Goal: Information Seeking & Learning: Stay updated

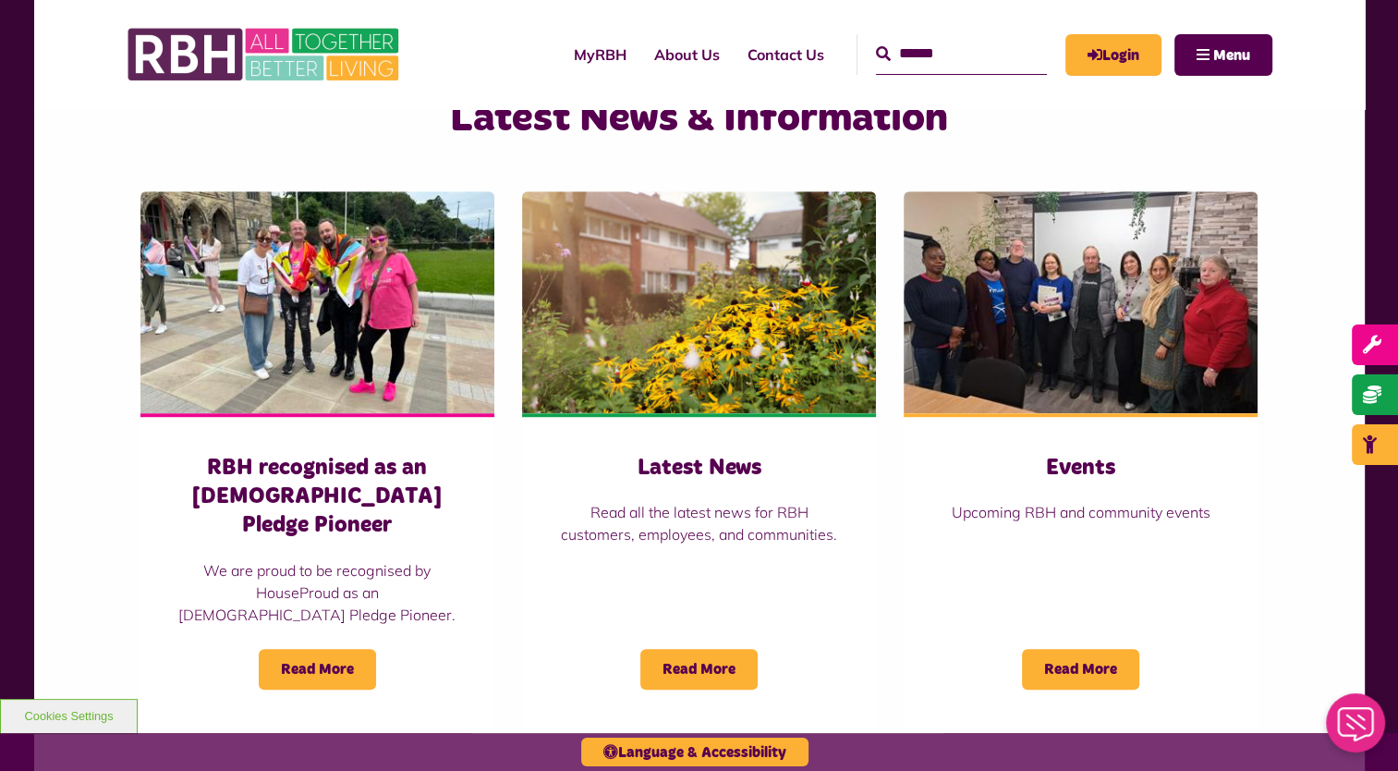
scroll to position [1210, 0]
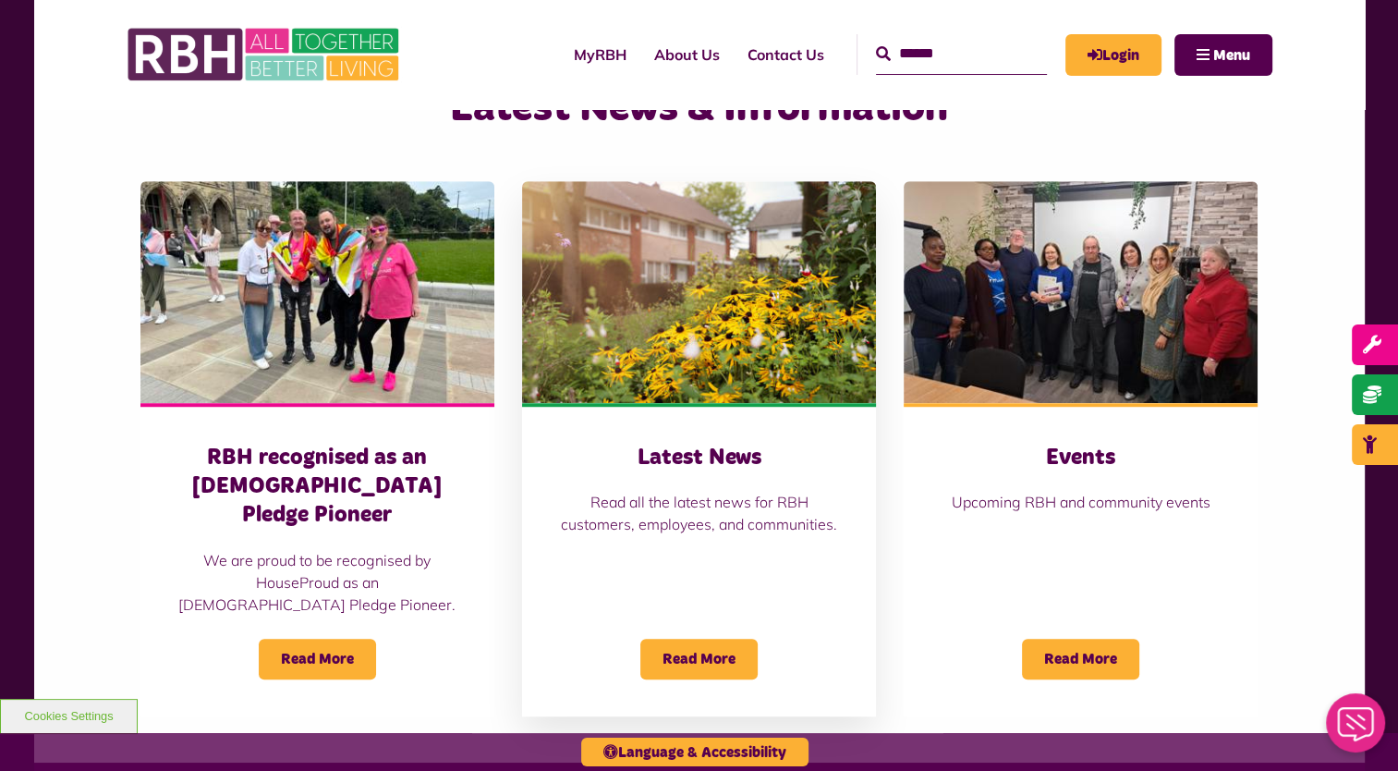
click at [702, 458] on h3 "Latest News" at bounding box center [699, 458] width 280 height 29
